Goal: Information Seeking & Learning: Learn about a topic

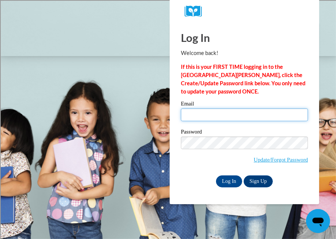
type input "megan.cramer@rusd.org"
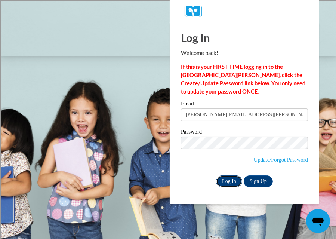
click at [225, 181] on input "Log In" at bounding box center [229, 181] width 26 height 12
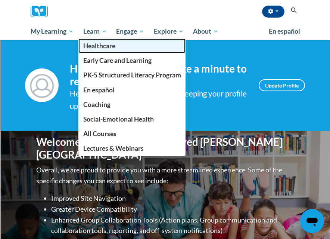
click at [93, 39] on link "Healthcare" at bounding box center [133, 46] width 108 height 15
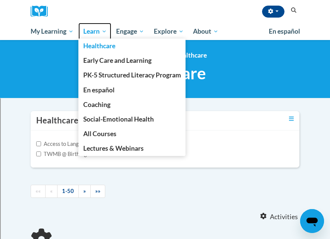
click at [91, 30] on span "Learn" at bounding box center [95, 31] width 24 height 9
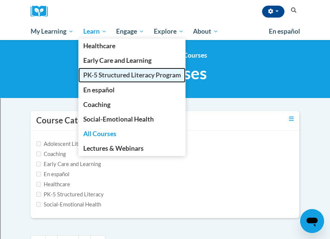
click at [109, 78] on span "PK-5 Structured Literacy Program" at bounding box center [132, 75] width 98 height 8
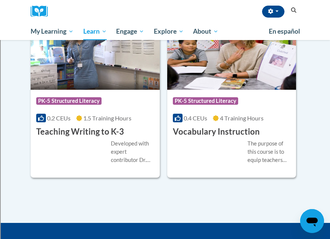
scroll to position [1211, 0]
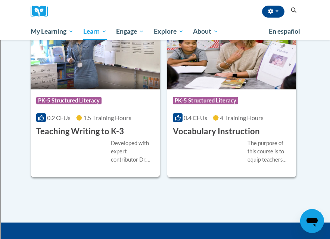
click at [97, 68] on img at bounding box center [95, 51] width 129 height 76
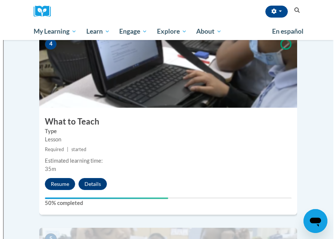
scroll to position [767, 0]
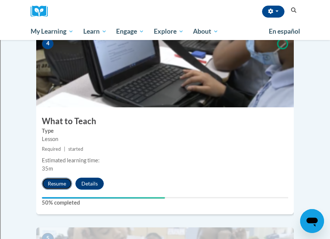
click at [56, 178] on button "Resume" at bounding box center [57, 184] width 30 height 12
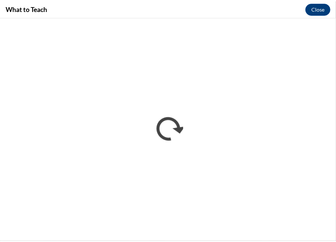
scroll to position [0, 0]
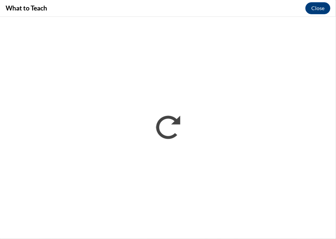
click at [81, 4] on div "What to Teach Close" at bounding box center [168, 8] width 336 height 17
